Goal: Task Accomplishment & Management: Complete application form

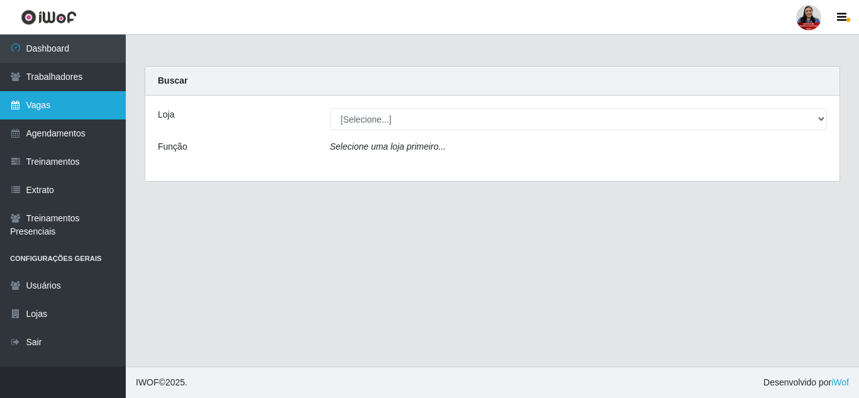
click at [57, 101] on link "Vagas" at bounding box center [63, 105] width 126 height 28
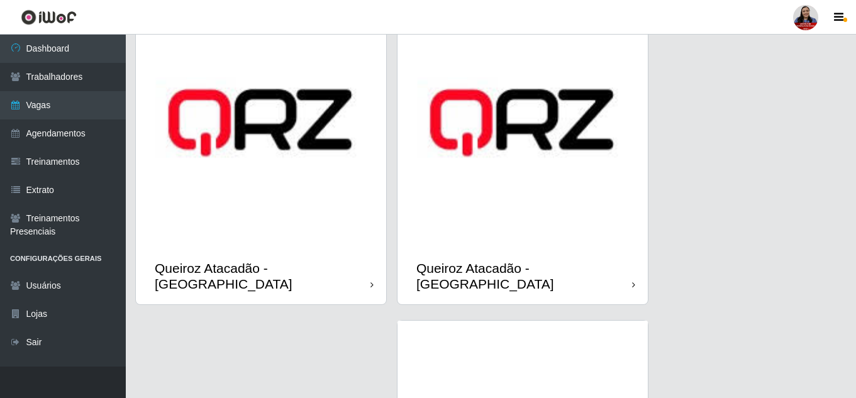
scroll to position [1383, 0]
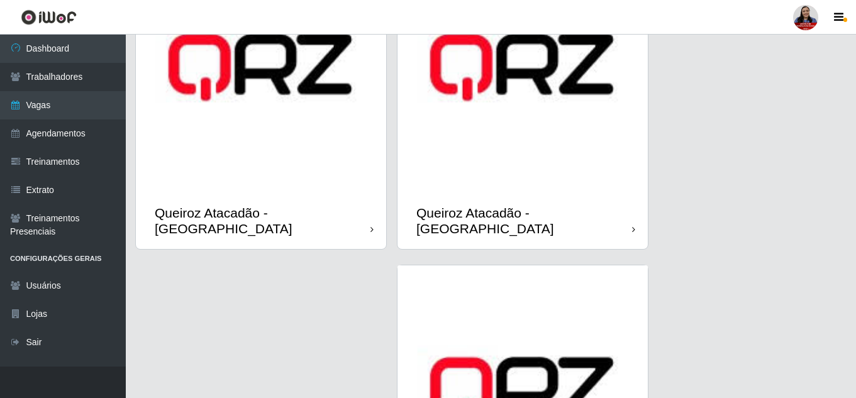
click at [289, 178] on img at bounding box center [261, 67] width 250 height 250
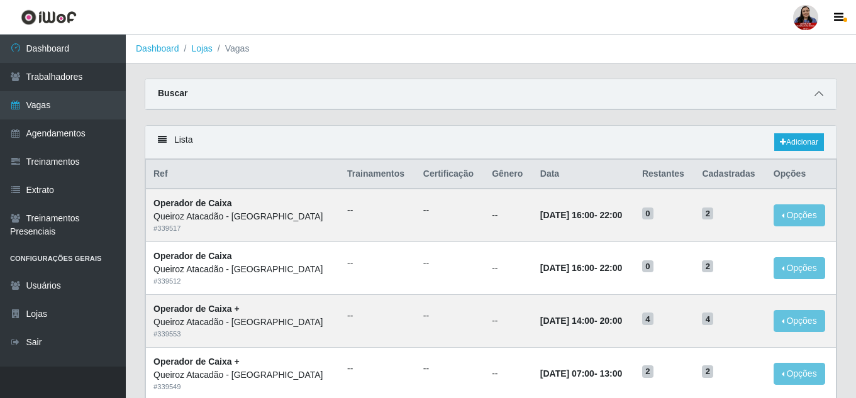
click at [819, 93] on icon at bounding box center [818, 93] width 9 height 9
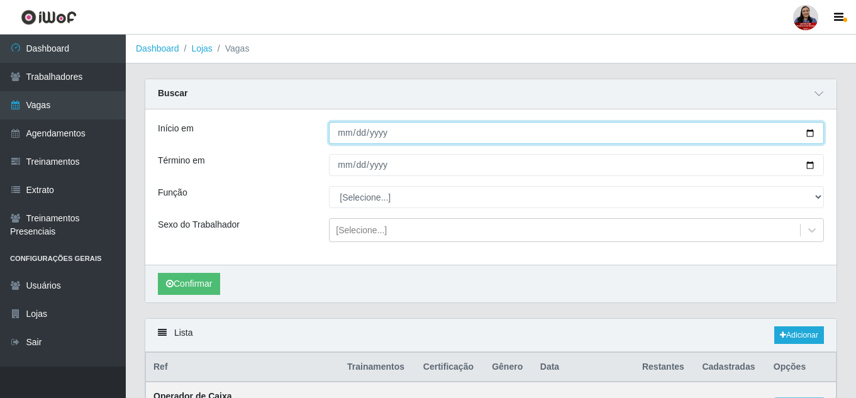
click at [812, 137] on input "Início em" at bounding box center [576, 133] width 495 height 22
type input "[DATE]"
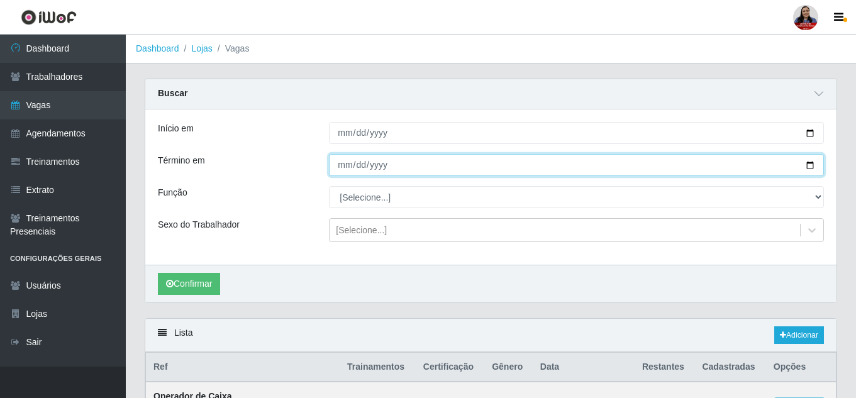
click at [809, 164] on input "Término em" at bounding box center [576, 165] width 495 height 22
type input "[DATE]"
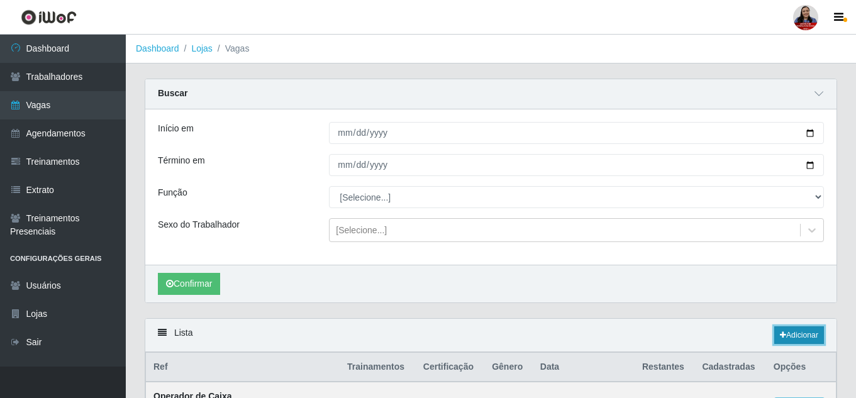
click at [816, 337] on link "Adicionar" at bounding box center [799, 335] width 50 height 18
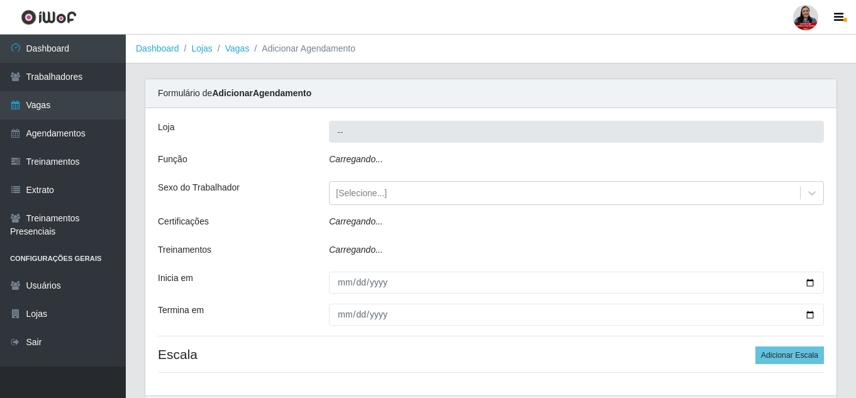
type input "Queiroz Atacadão - [GEOGRAPHIC_DATA]"
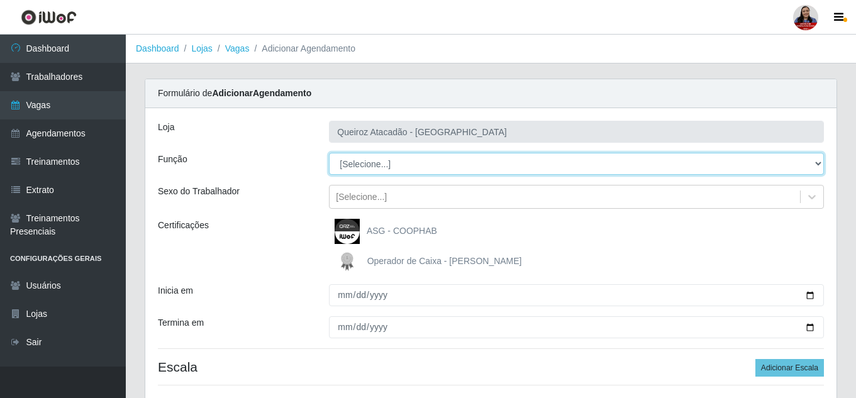
click at [372, 170] on select "[Selecione...] ASG ASG + Embalador Embalador + Embalador ++ Operador de Caixa O…" at bounding box center [576, 164] width 495 height 22
select select "73"
click at [329, 153] on select "[Selecione...] ASG ASG + Embalador Embalador + Embalador ++ Operador de Caixa O…" at bounding box center [576, 164] width 495 height 22
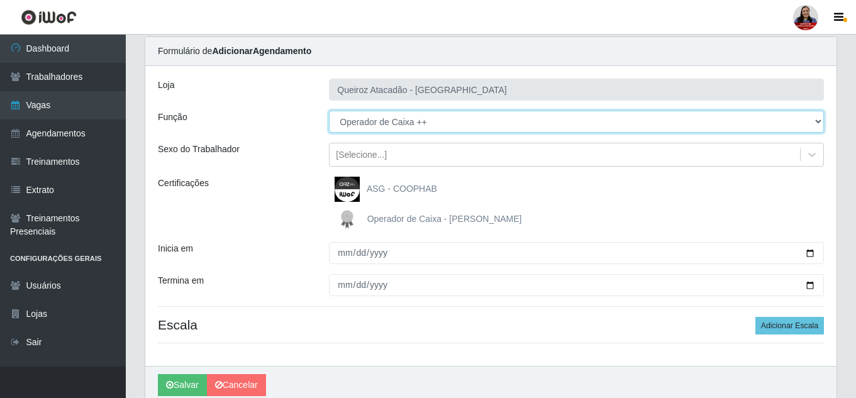
scroll to position [95, 0]
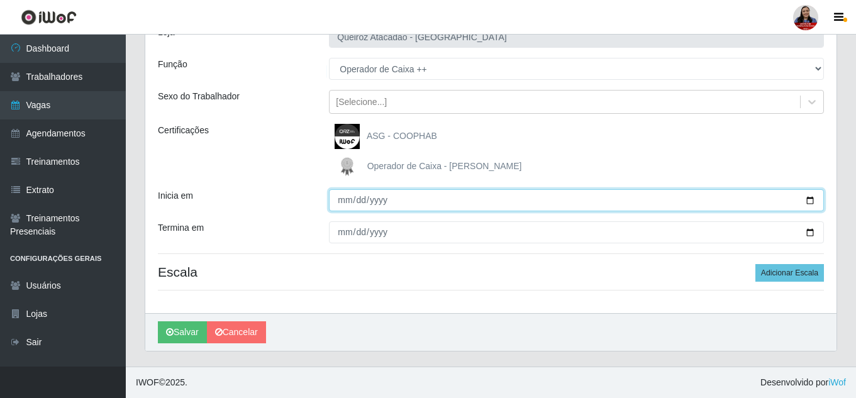
click at [810, 201] on input "Inicia em" at bounding box center [576, 200] width 495 height 22
type input "[DATE]"
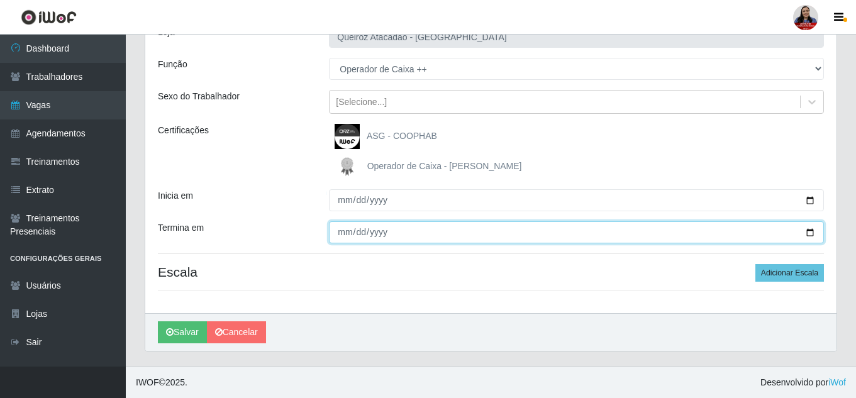
click at [812, 232] on input "Termina em" at bounding box center [576, 232] width 495 height 22
type input "[DATE]"
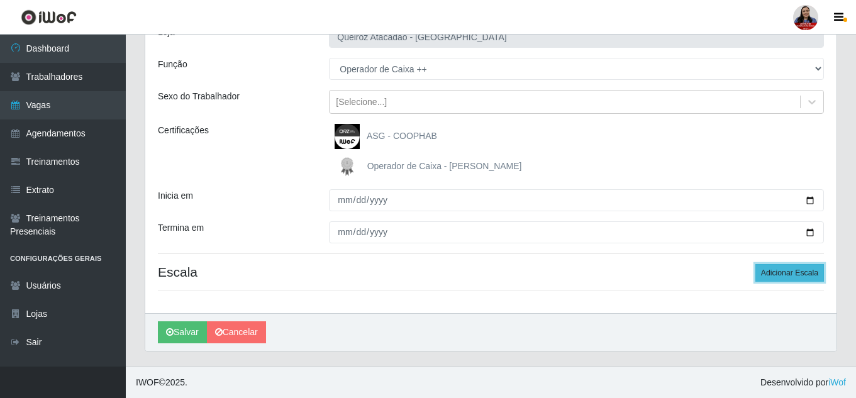
click at [808, 269] on button "Adicionar Escala" at bounding box center [789, 273] width 69 height 18
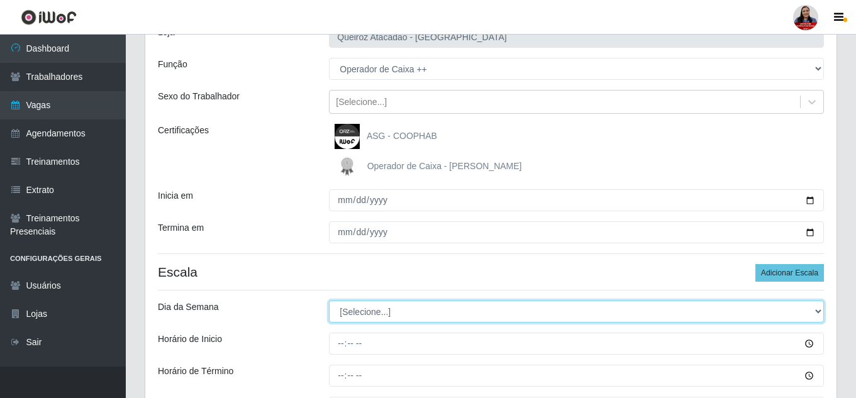
click at [420, 308] on select "[Selecione...] Segunda Terça Quarta Quinta Sexta Sábado Domingo" at bounding box center [576, 312] width 495 height 22
select select "4"
click at [329, 301] on select "[Selecione...] Segunda Terça Quarta Quinta Sexta Sábado Domingo" at bounding box center [576, 312] width 495 height 22
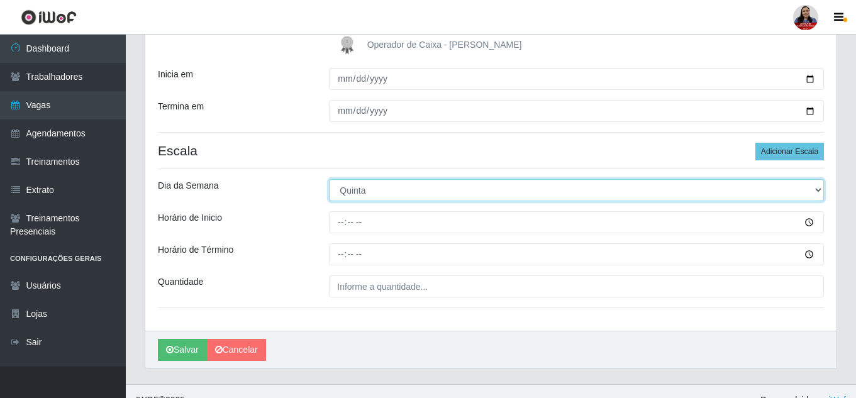
scroll to position [234, 0]
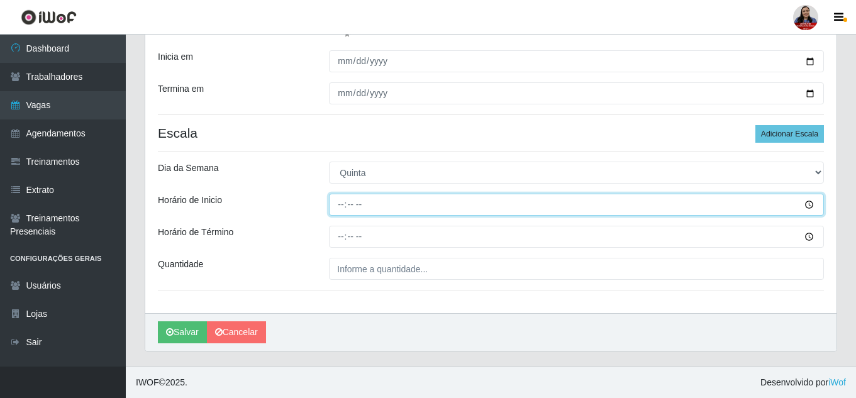
click at [343, 206] on input "Horário de Inicio" at bounding box center [576, 205] width 495 height 22
type input "16:00"
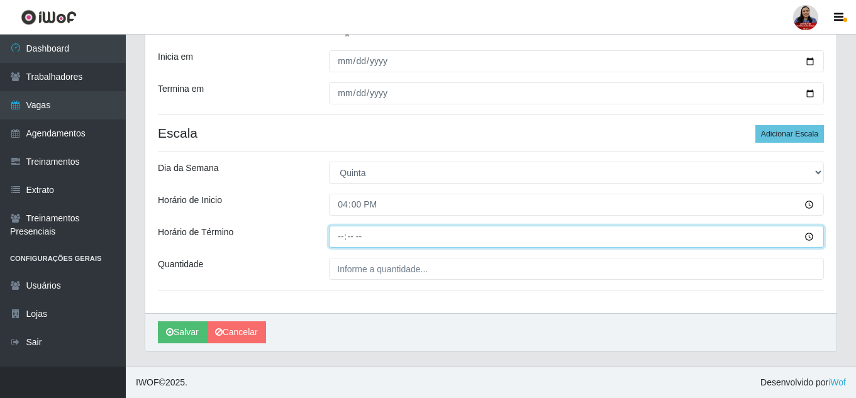
click at [340, 238] on input "Horário de Término" at bounding box center [576, 237] width 495 height 22
type input "22:00"
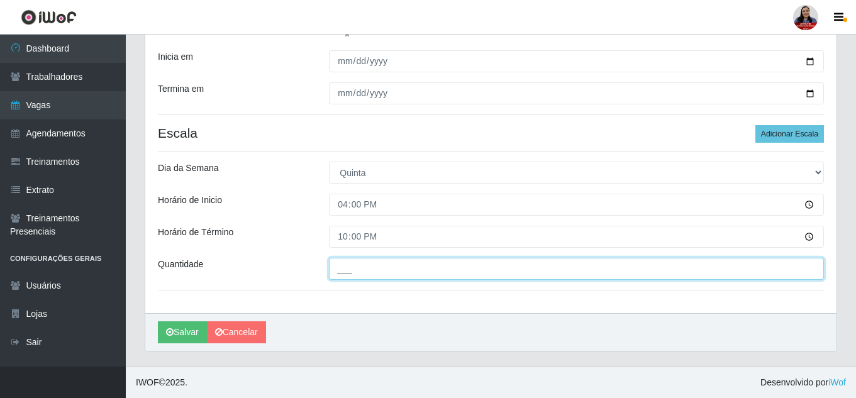
click at [338, 272] on input "___" at bounding box center [576, 269] width 495 height 22
type input "2__"
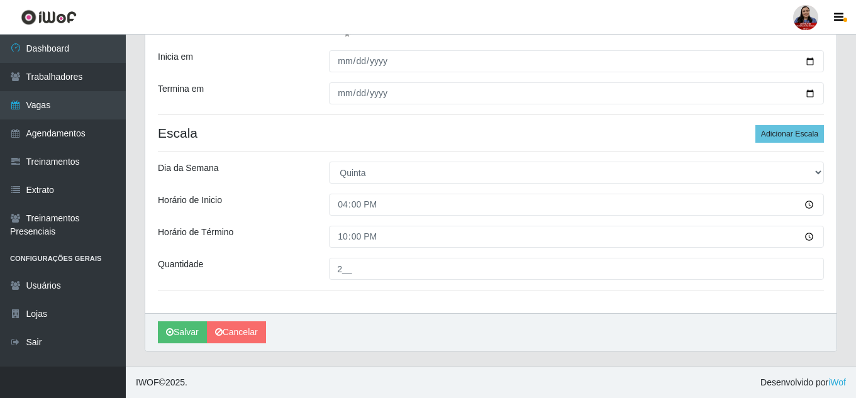
click at [355, 296] on div "[PERSON_NAME] Atacadão - [GEOGRAPHIC_DATA] Função [Selecione...] ASG ASG + Emba…" at bounding box center [490, 93] width 691 height 439
click at [185, 336] on button "Salvar" at bounding box center [182, 332] width 49 height 22
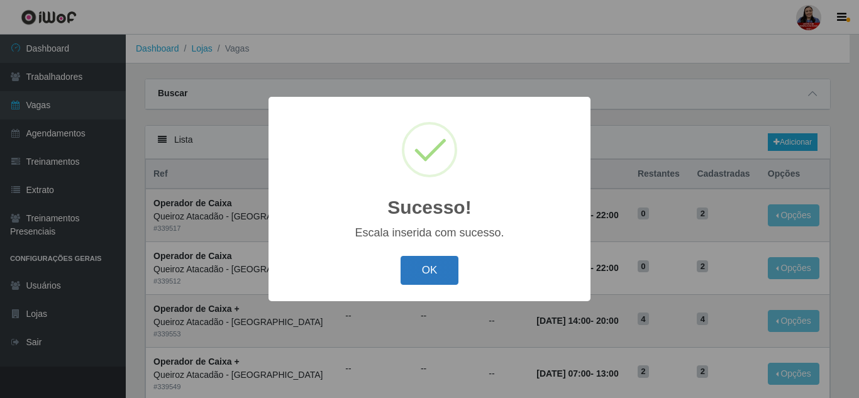
click at [441, 272] on button "OK" at bounding box center [430, 271] width 58 height 30
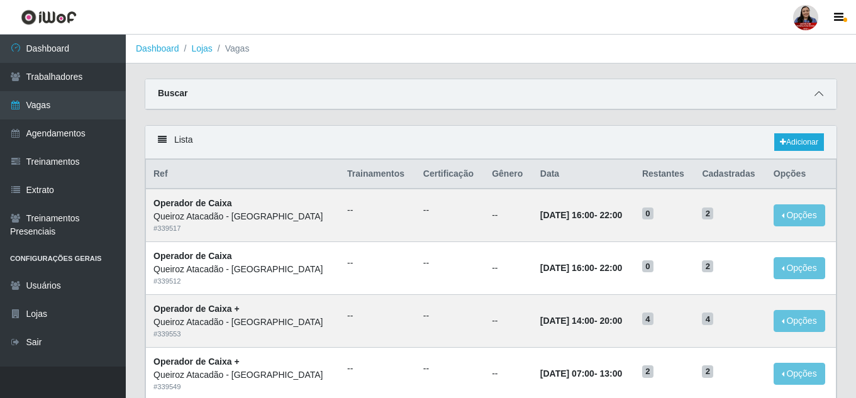
click at [818, 97] on icon at bounding box center [818, 93] width 9 height 9
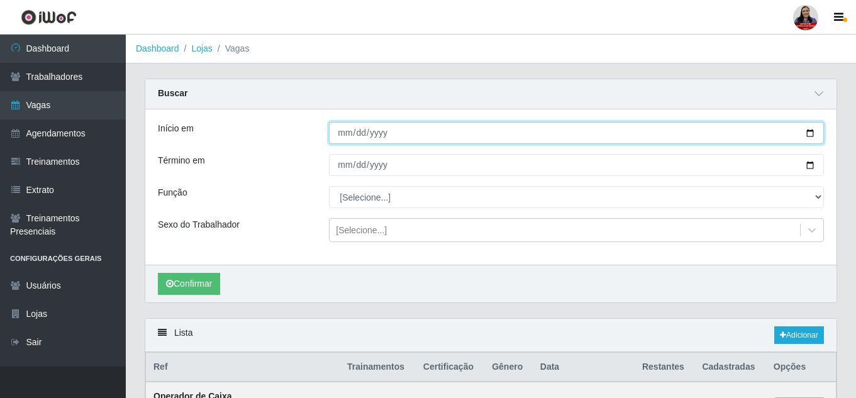
click at [814, 135] on input "Início em" at bounding box center [576, 133] width 495 height 22
type input "[DATE]"
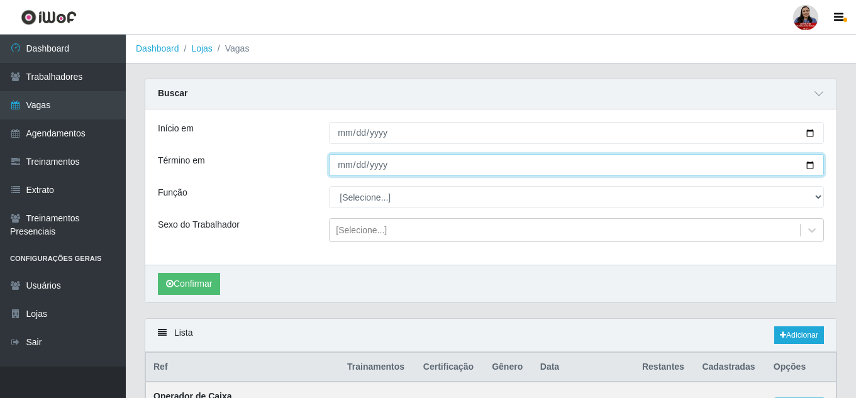
click at [810, 162] on input "Término em" at bounding box center [576, 165] width 495 height 22
type input "[DATE]"
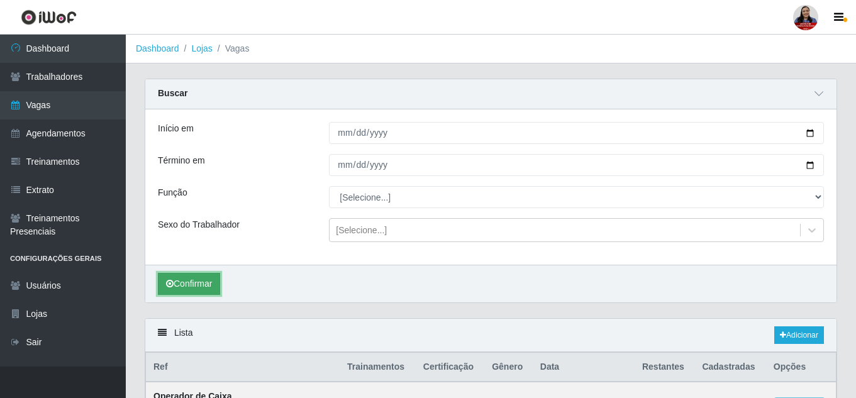
click at [194, 280] on button "Confirmar" at bounding box center [189, 284] width 62 height 22
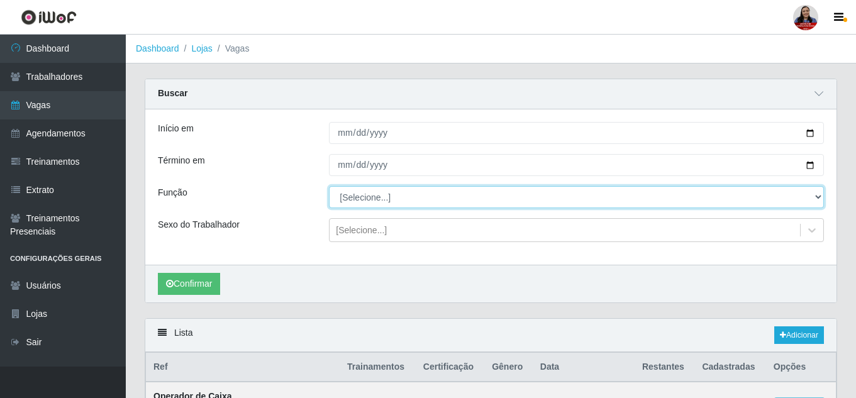
click at [377, 199] on select "[Selecione...] ASG ASG + Embalador Embalador + Embalador ++ Operador de Caixa O…" at bounding box center [576, 197] width 495 height 22
select select "73"
click at [329, 187] on select "[Selecione...] ASG ASG + Embalador Embalador + Embalador ++ Operador de Caixa O…" at bounding box center [576, 197] width 495 height 22
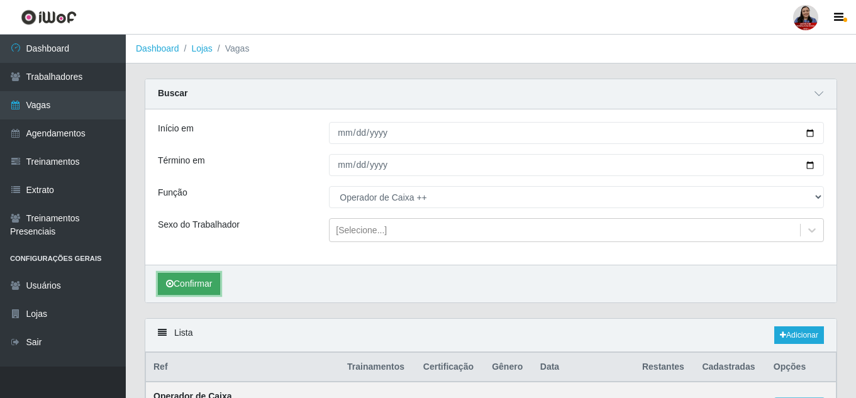
click at [210, 282] on button "Confirmar" at bounding box center [189, 284] width 62 height 22
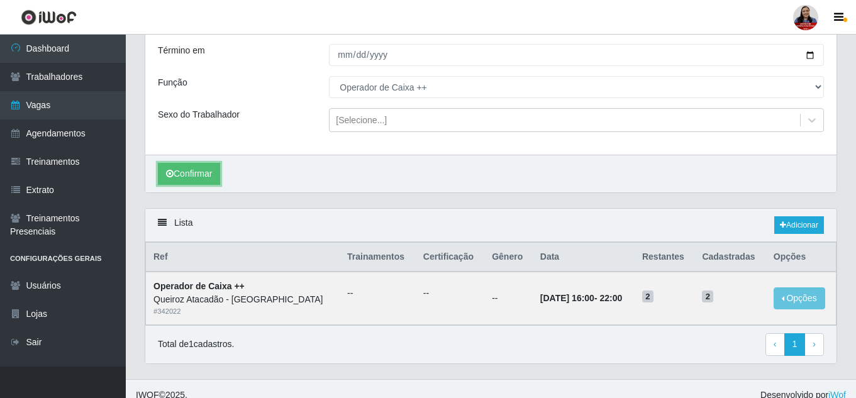
scroll to position [123, 0]
